Goal: Transaction & Acquisition: Subscribe to service/newsletter

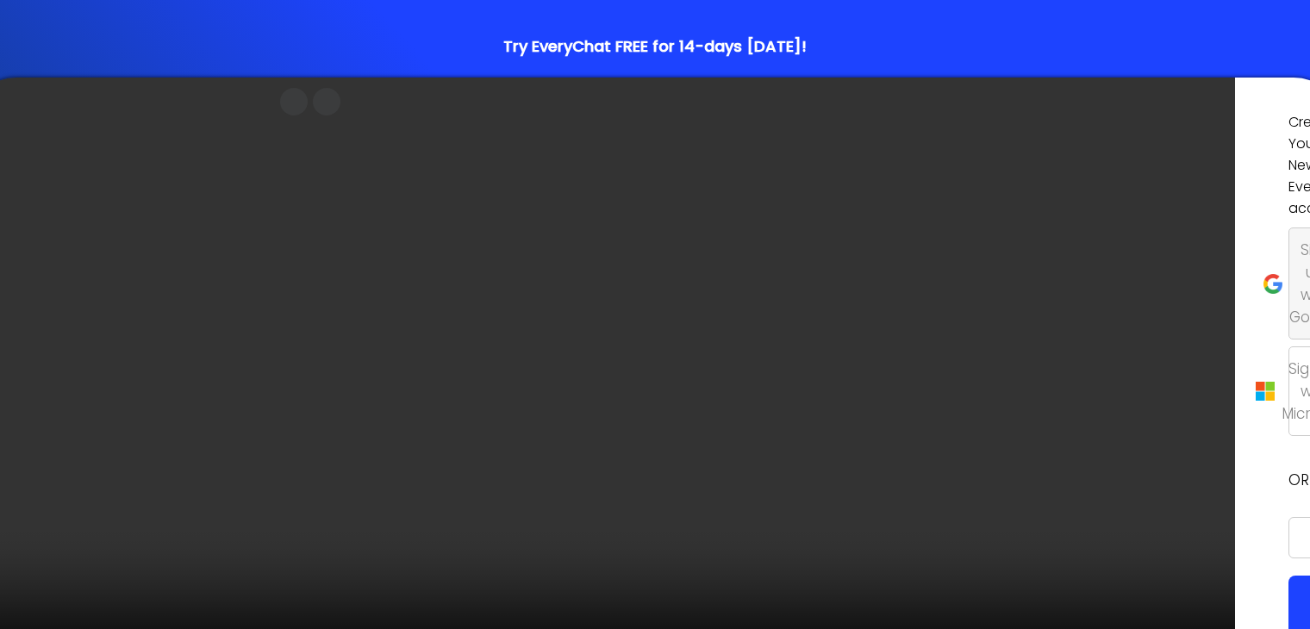
click at [1289, 309] on p "Sign up with Google" at bounding box center [1315, 284] width 53 height 90
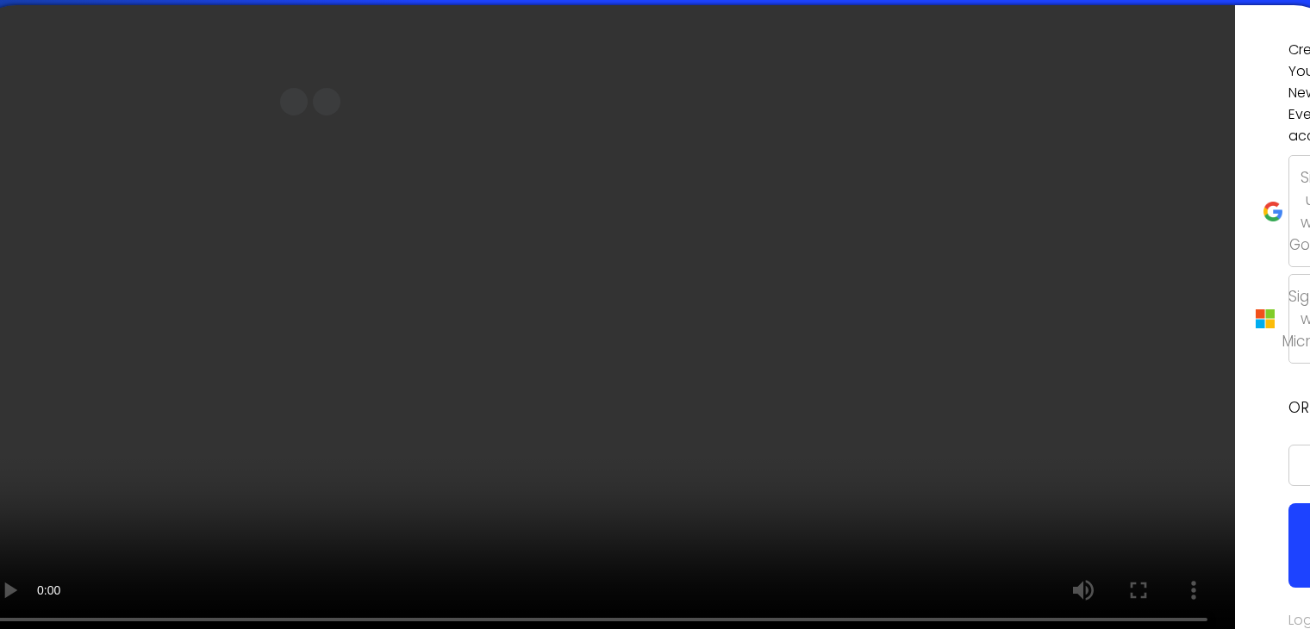
scroll to position [116, 0]
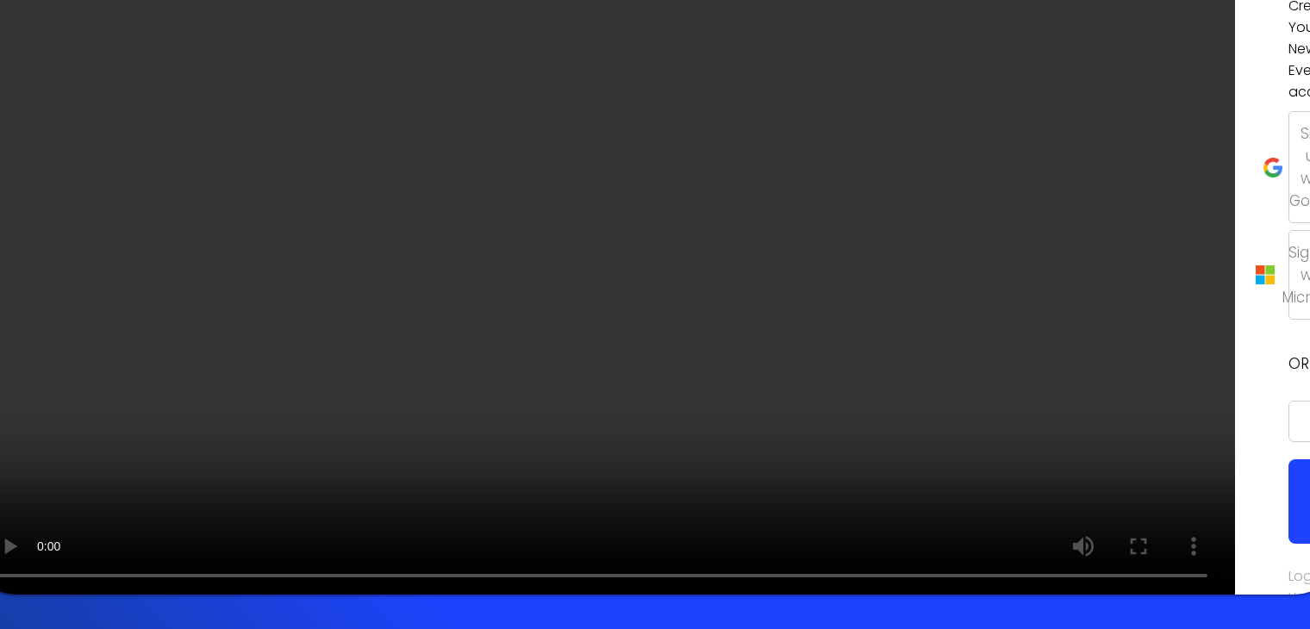
click at [1288, 566] on link "Login To Your Account" at bounding box center [1317, 597] width 58 height 63
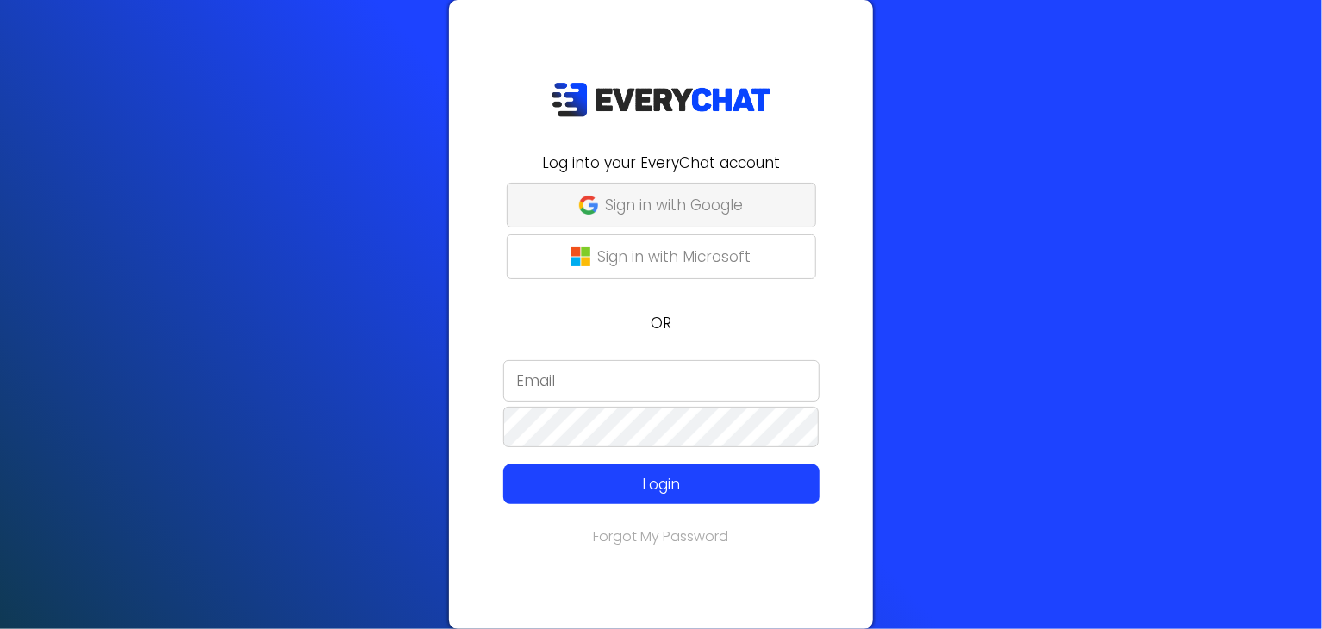
click at [713, 206] on p "Sign in with Google" at bounding box center [674, 205] width 138 height 22
click at [694, 215] on p "Sign in with Google" at bounding box center [674, 205] width 138 height 22
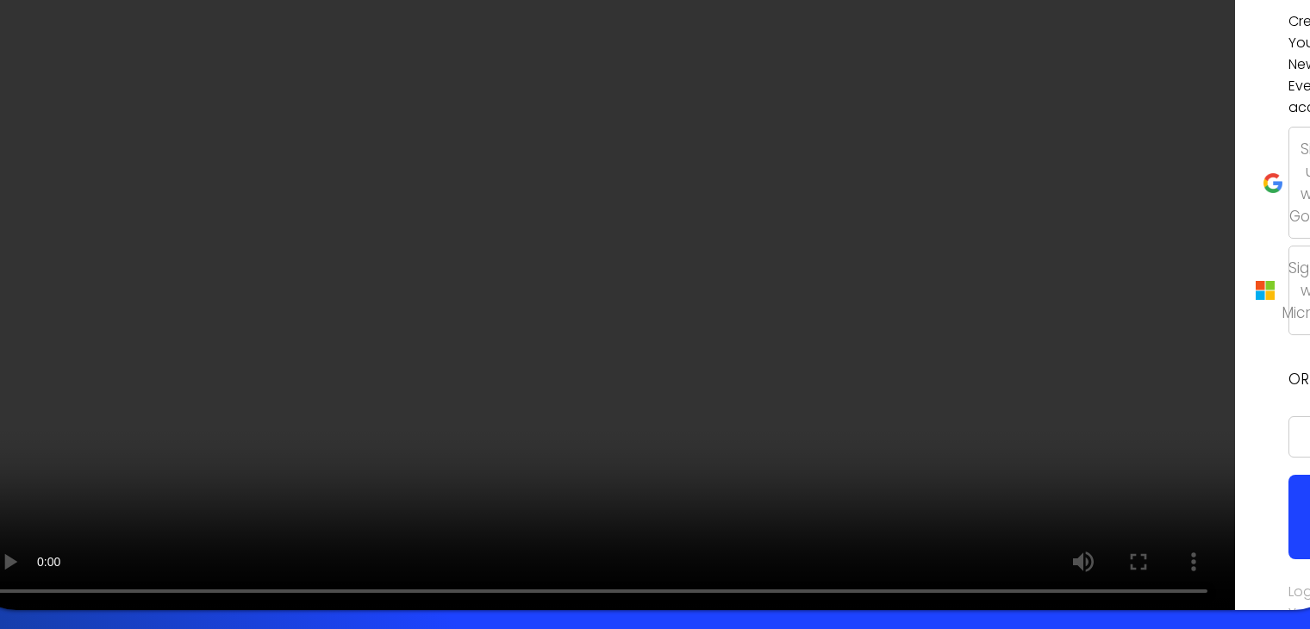
scroll to position [116, 0]
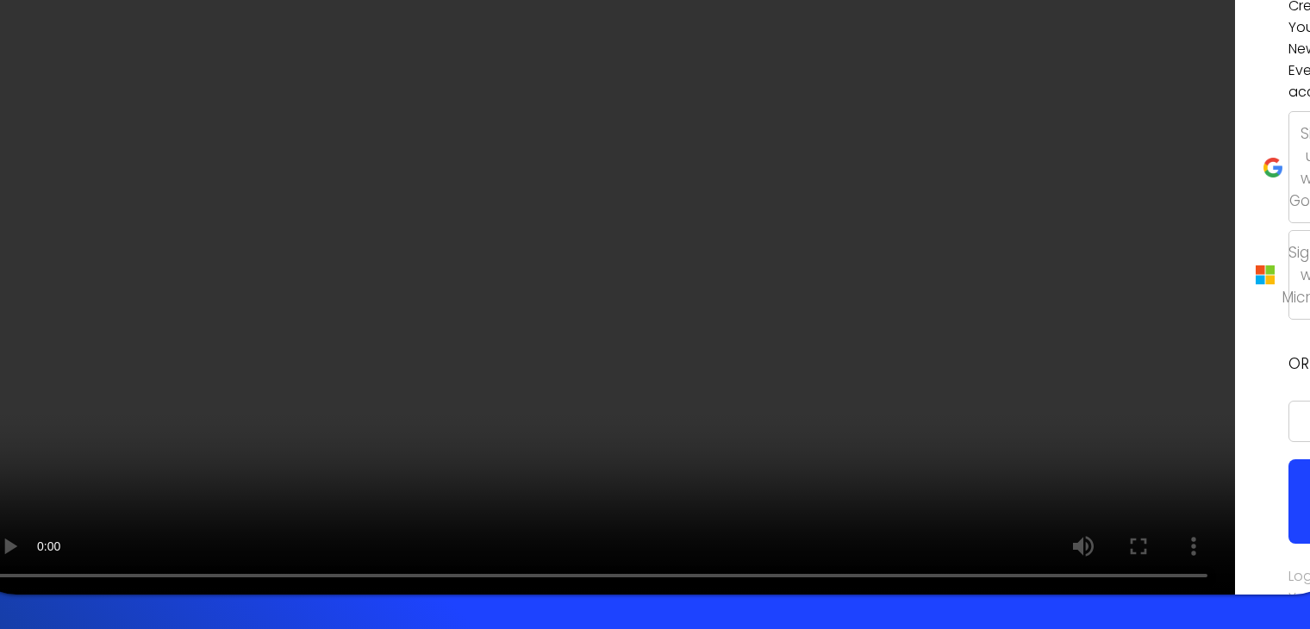
click at [1288, 401] on input "email" at bounding box center [1302, 421] width 28 height 41
click at [1288, 566] on link "Login To Your Account" at bounding box center [1317, 597] width 58 height 63
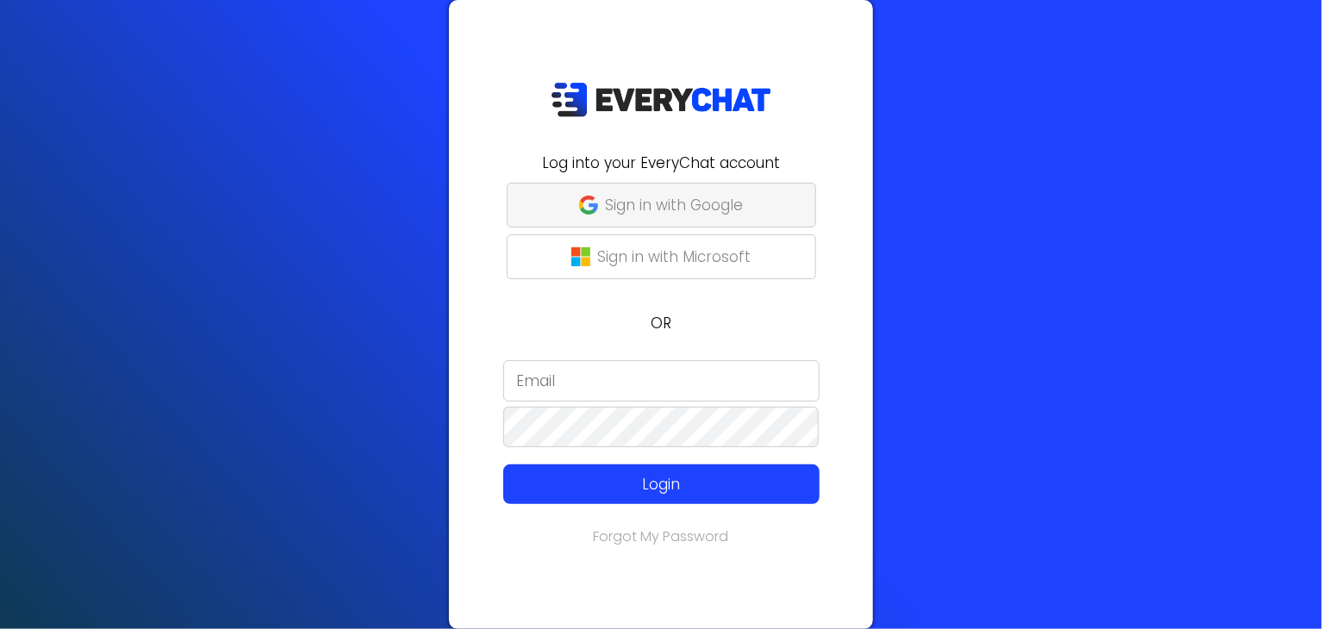
click at [638, 198] on p "Sign in with Google" at bounding box center [674, 205] width 138 height 22
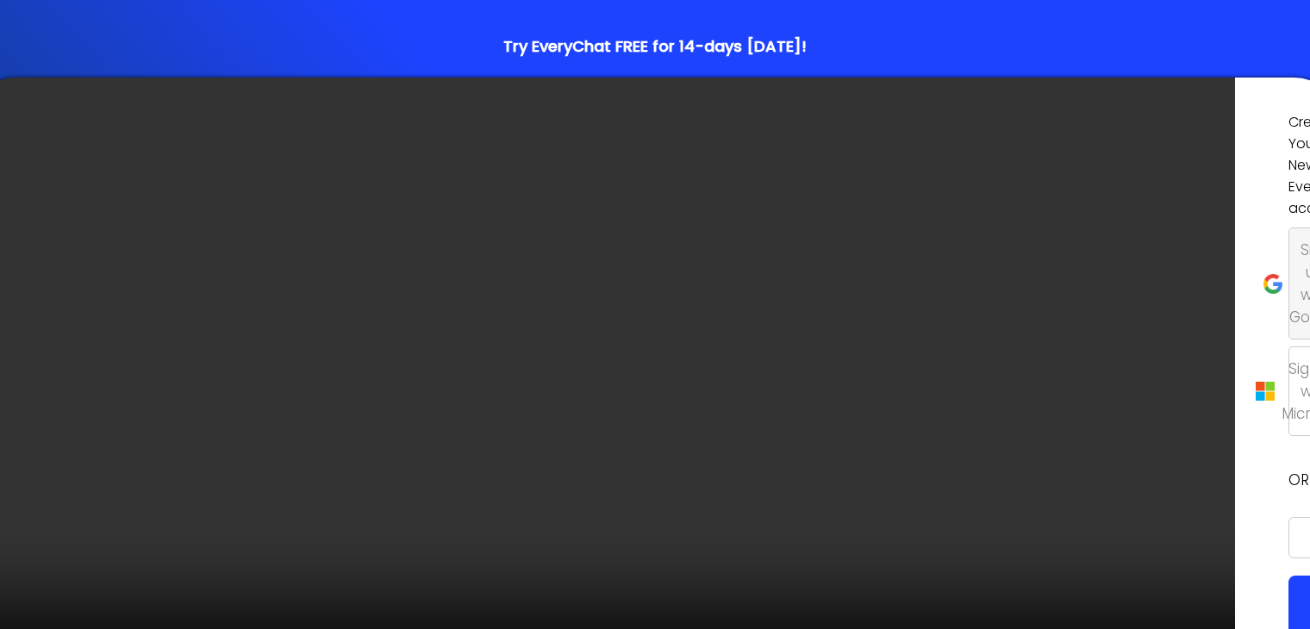
click at [1289, 313] on p "Sign up with Google" at bounding box center [1315, 284] width 53 height 90
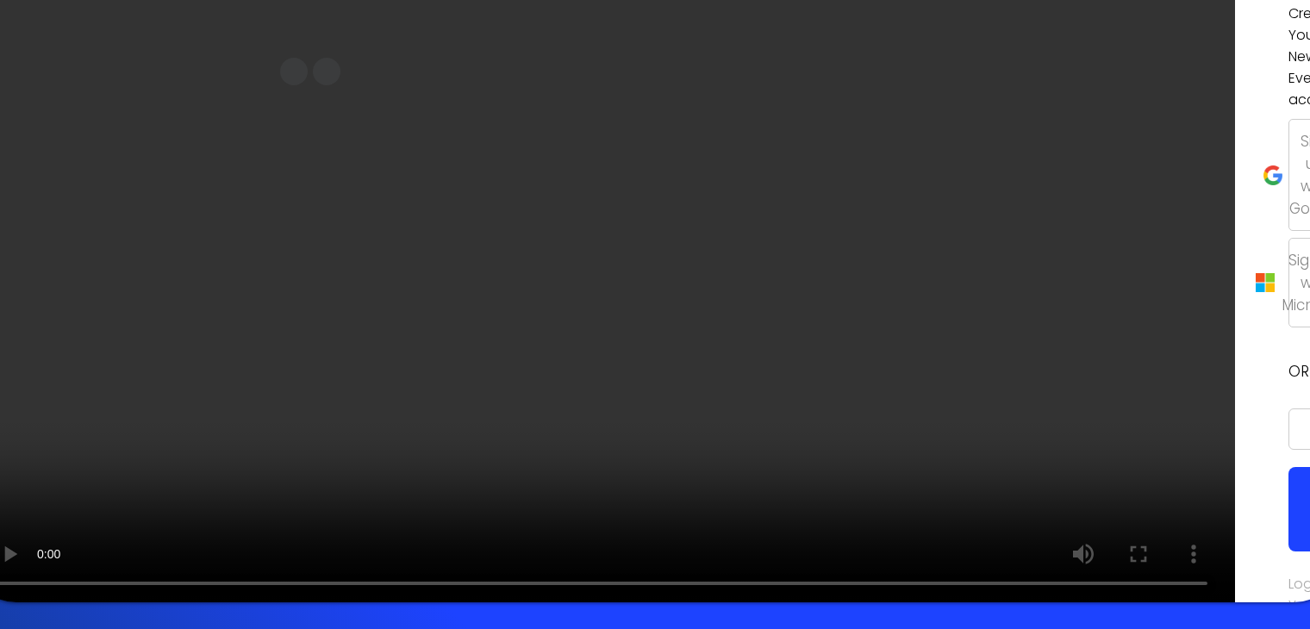
scroll to position [116, 0]
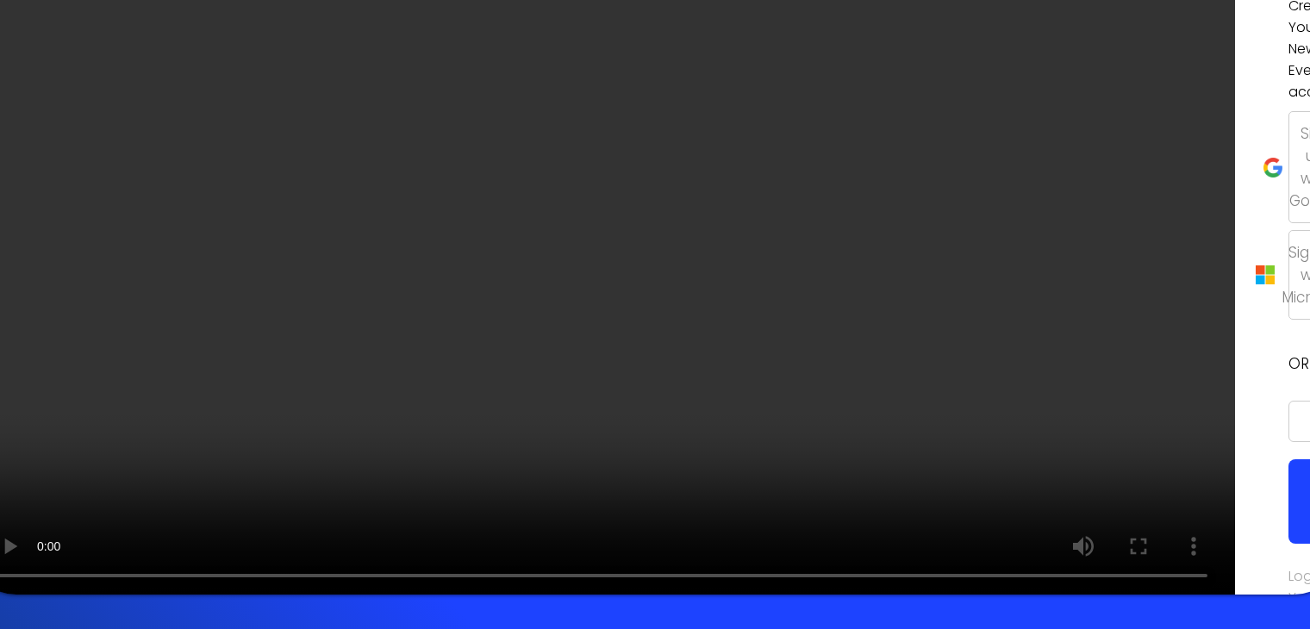
click at [1288, 401] on input "email" at bounding box center [1302, 421] width 28 height 41
type input "[EMAIL_ADDRESS][DOMAIN_NAME]"
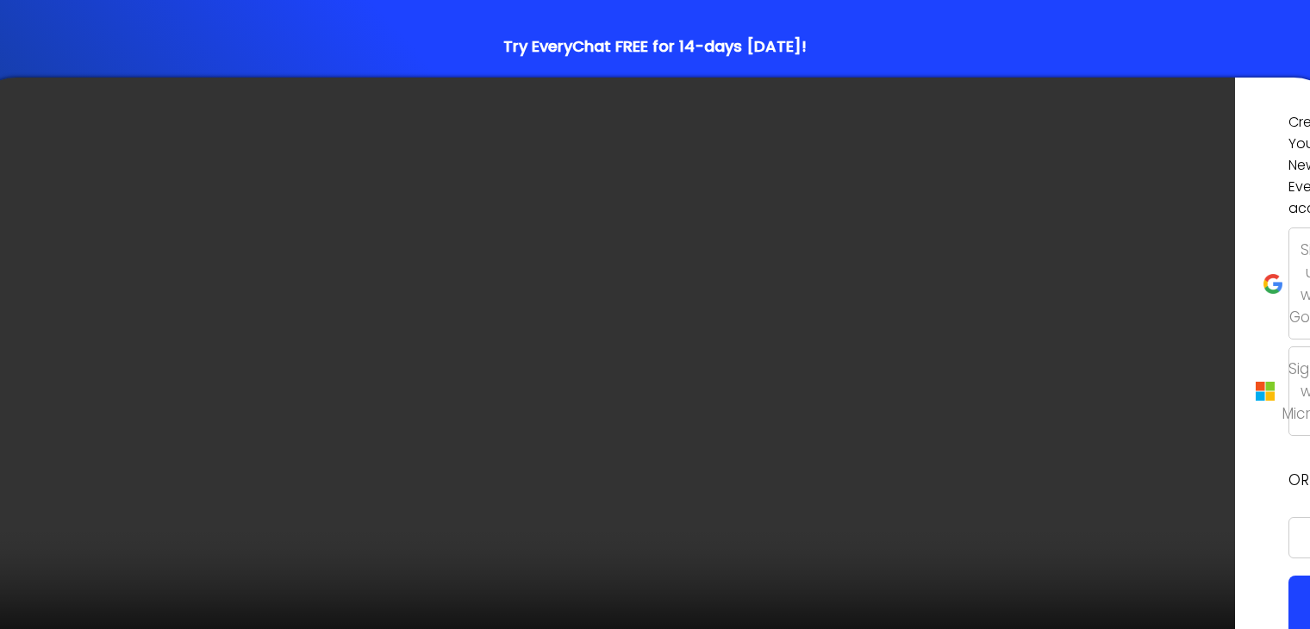
click at [1288, 517] on input "email" at bounding box center [1302, 537] width 28 height 41
